Goal: Navigation & Orientation: Go to known website

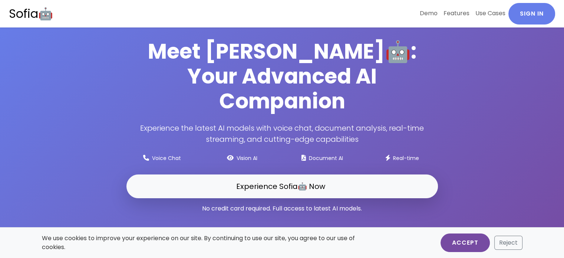
click at [460, 246] on button "Accept" at bounding box center [464, 242] width 49 height 19
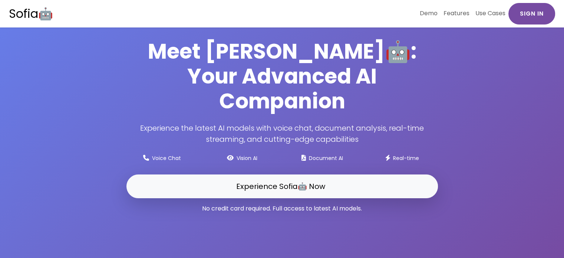
click at [518, 17] on link "Sign In" at bounding box center [531, 13] width 47 height 21
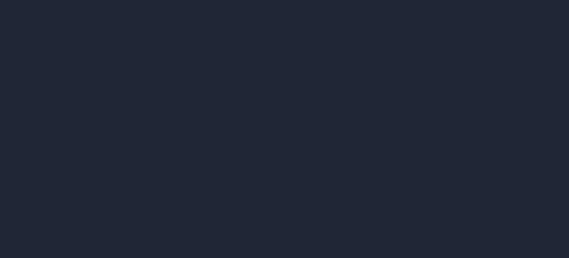
click at [520, 16] on div at bounding box center [284, 129] width 569 height 258
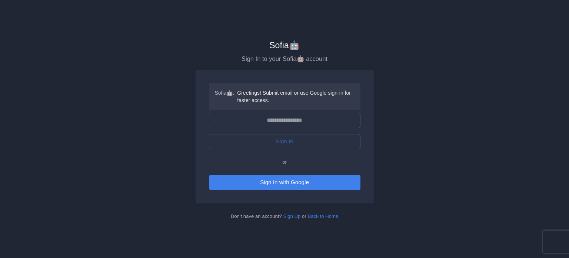
click at [520, 16] on div "[PERSON_NAME]🤖 Sign In to your Sofia🤖 account [GEOGRAPHIC_DATA]🤖 : Greetings! S…" at bounding box center [284, 129] width 569 height 258
